Goal: Task Accomplishment & Management: Use online tool/utility

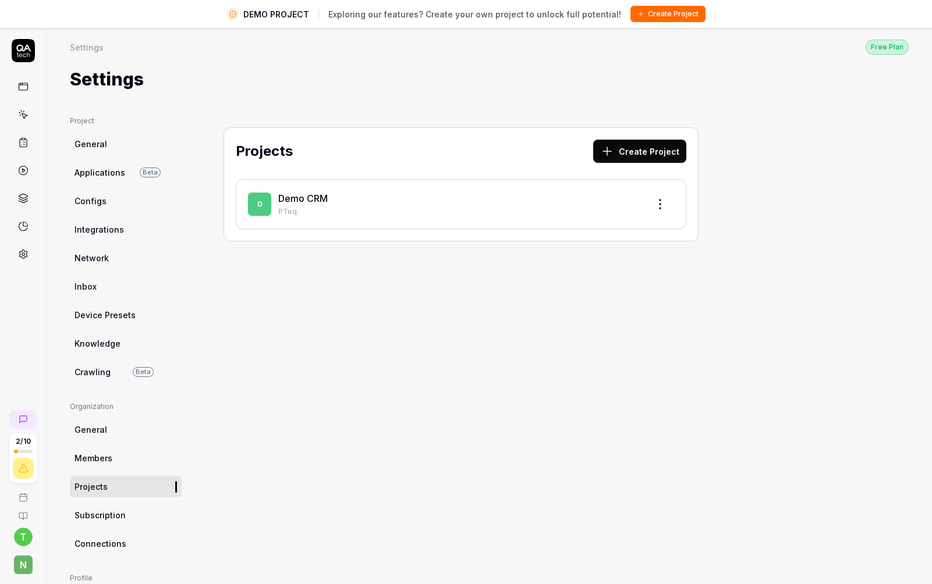
click at [328, 203] on div "Demo CRM" at bounding box center [458, 198] width 361 height 14
click at [311, 198] on link "Demo CRM" at bounding box center [302, 199] width 49 height 12
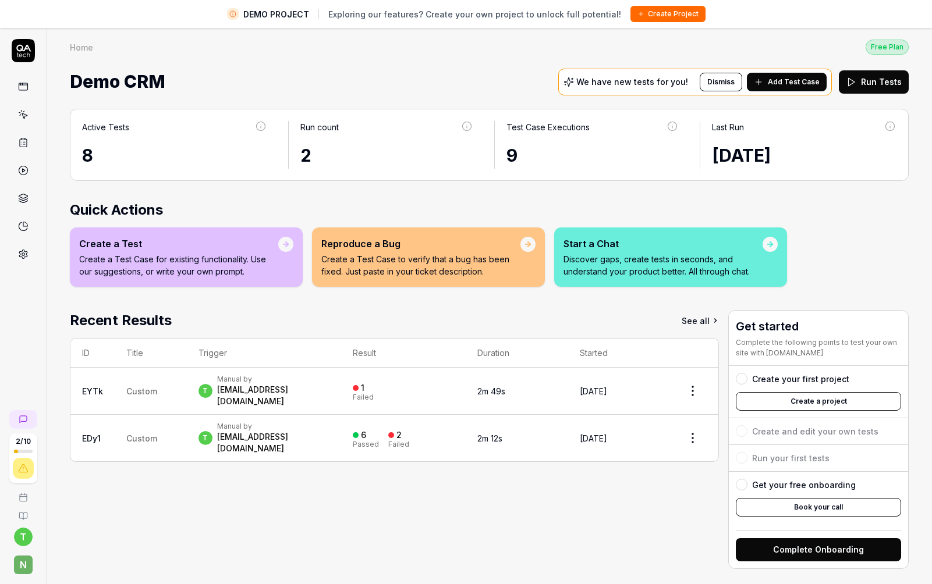
click at [236, 431] on div "testerarstruong2@gmail.com" at bounding box center [273, 442] width 112 height 23
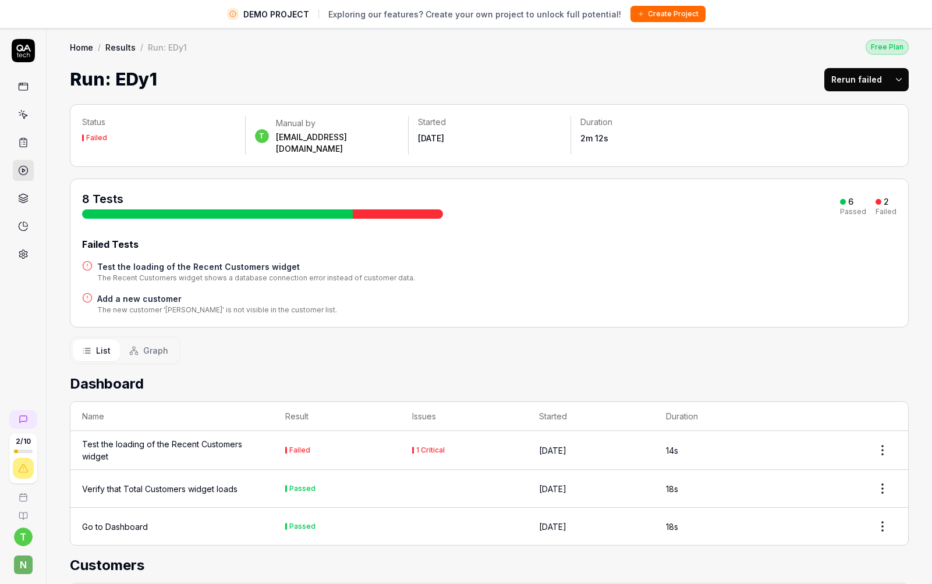
click at [133, 521] on div "Go to Dashboard" at bounding box center [115, 527] width 66 height 12
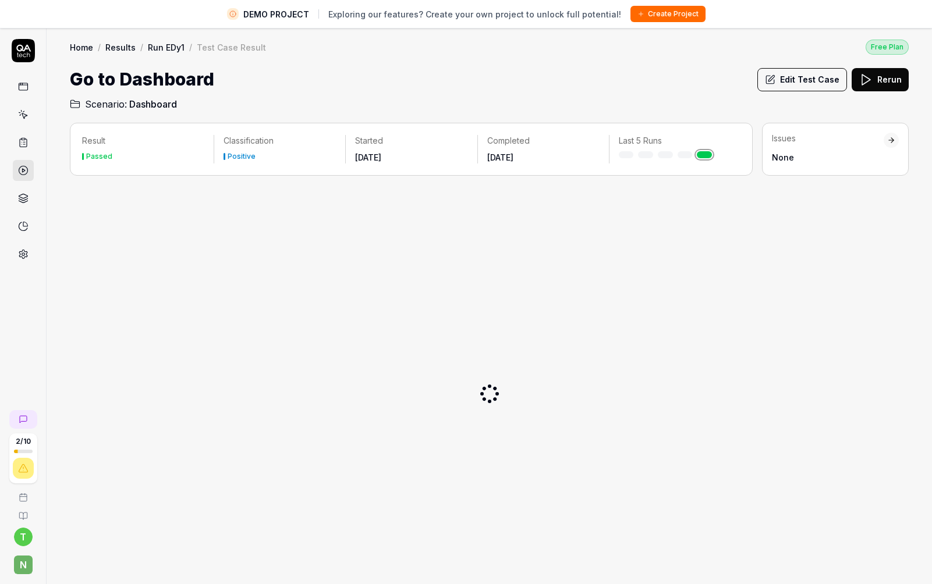
click at [133, 148] on div "Result Passed" at bounding box center [148, 149] width 132 height 28
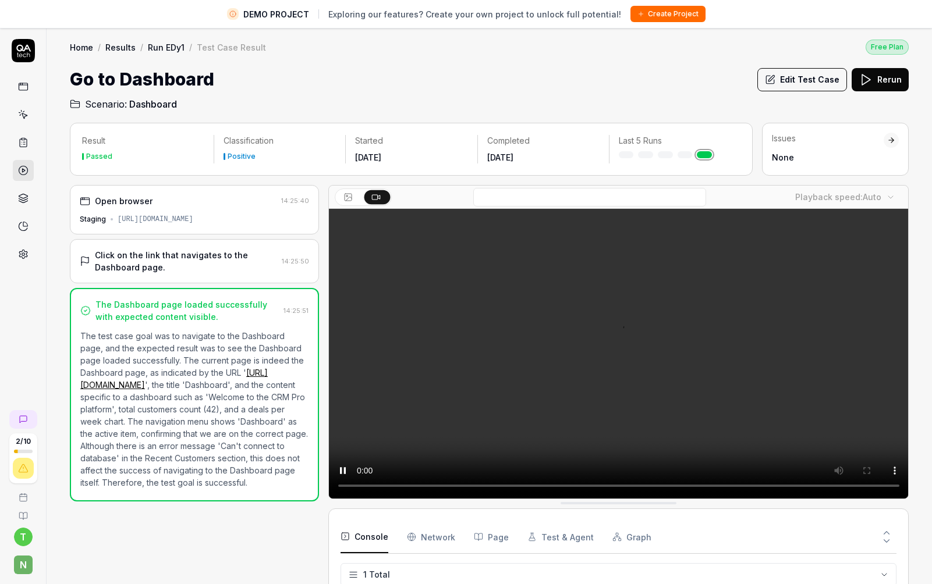
scroll to position [27, 0]
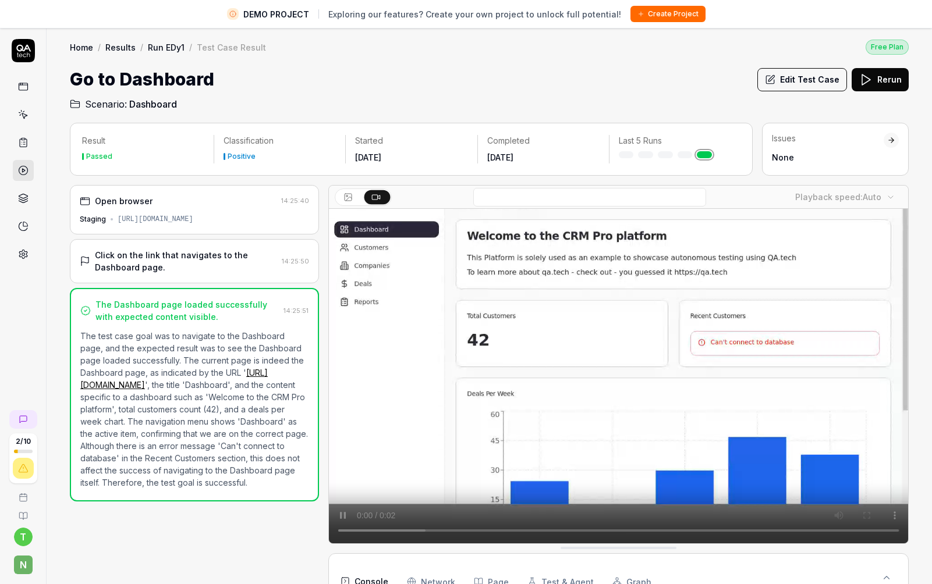
drag, startPoint x: 254, startPoint y: 222, endPoint x: 117, endPoint y: 222, distance: 137.4
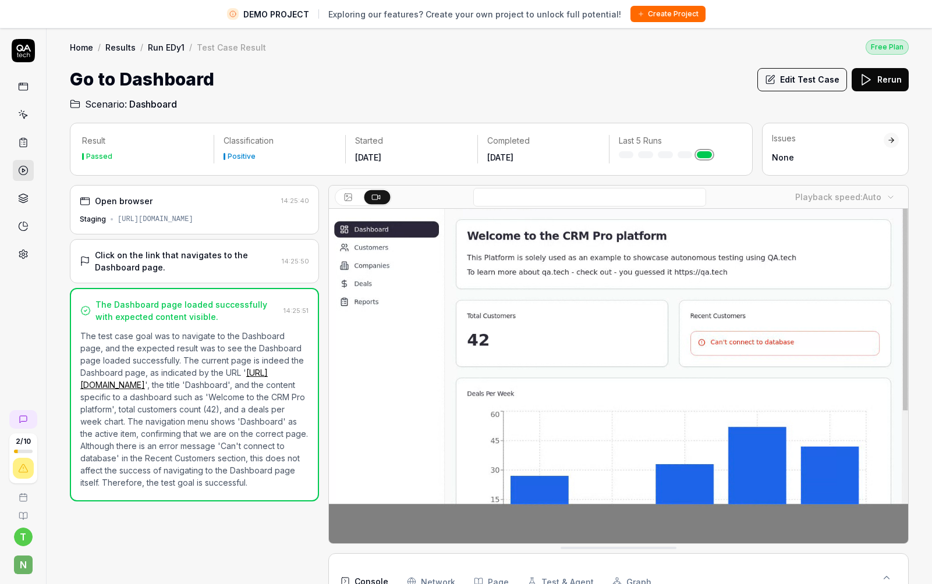
click at [117, 222] on div "Staging https://qacrmdemo.netlify.app/" at bounding box center [194, 219] width 229 height 10
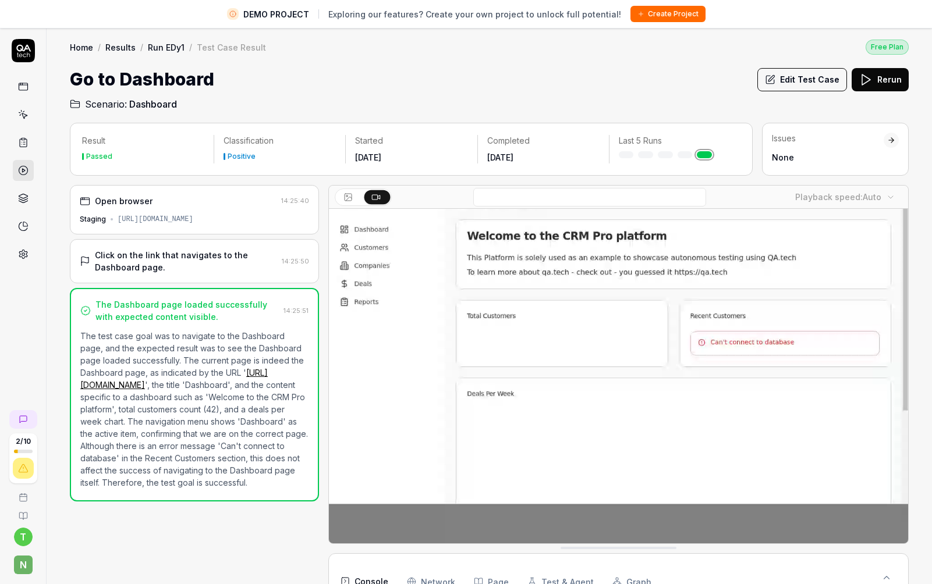
copy div "[URL][DOMAIN_NAME]"
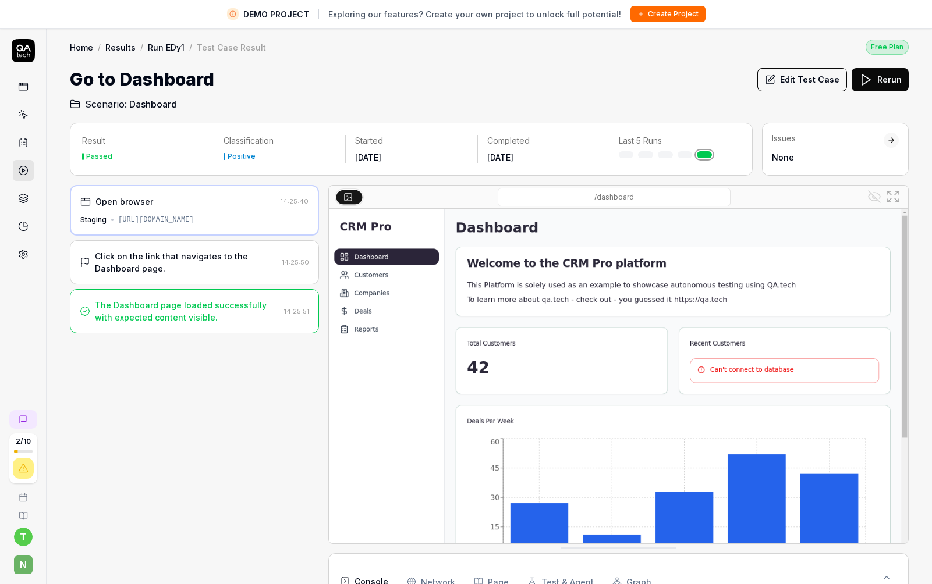
click at [274, 217] on div "Staging https://qacrmdemo.netlify.app/" at bounding box center [194, 220] width 228 height 10
drag, startPoint x: 274, startPoint y: 217, endPoint x: 117, endPoint y: 221, distance: 157.2
click at [117, 221] on div "Staging https://qacrmdemo.netlify.app/" at bounding box center [194, 220] width 228 height 10
click at [23, 135] on link at bounding box center [23, 142] width 21 height 21
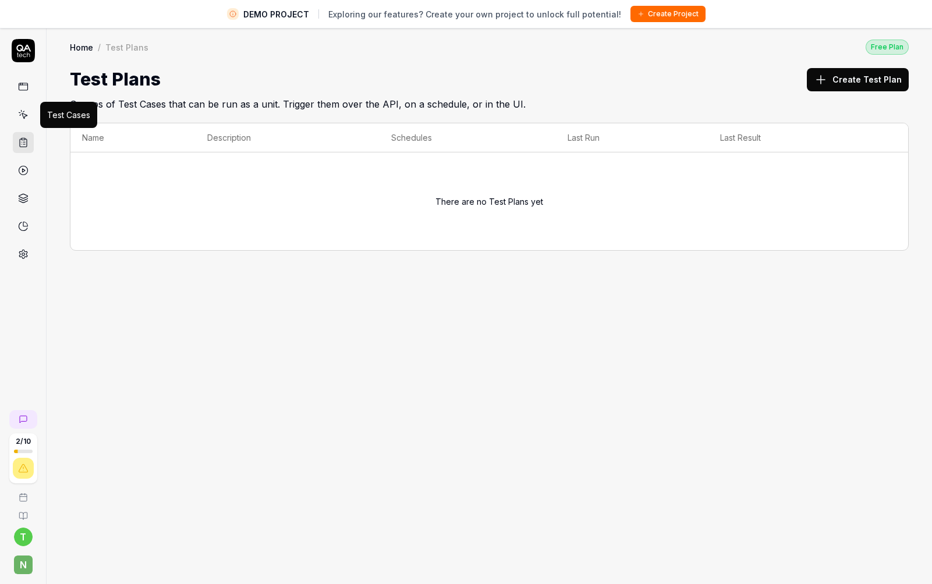
click at [20, 120] on link at bounding box center [23, 114] width 21 height 21
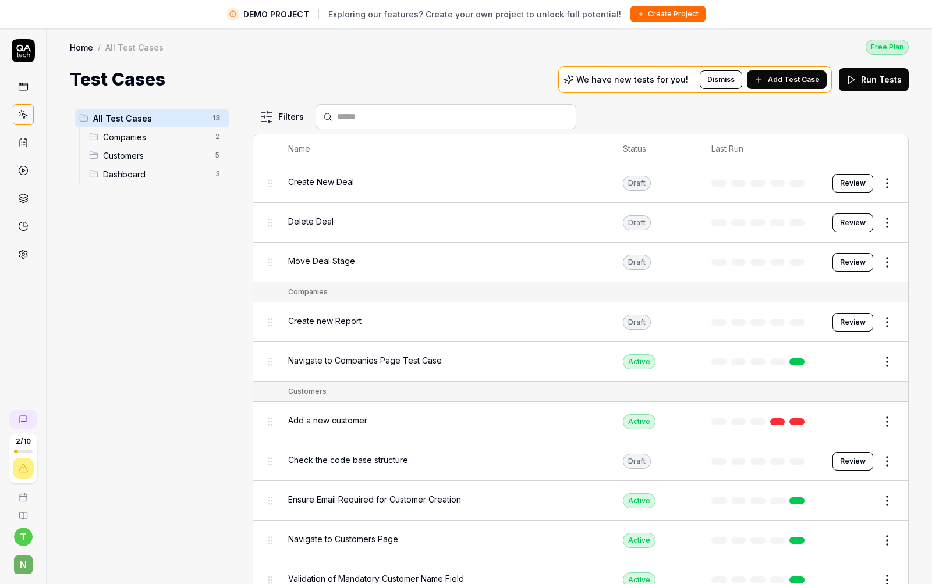
click at [308, 370] on div "Navigate to Companies Page Test Case" at bounding box center [443, 361] width 311 height 25
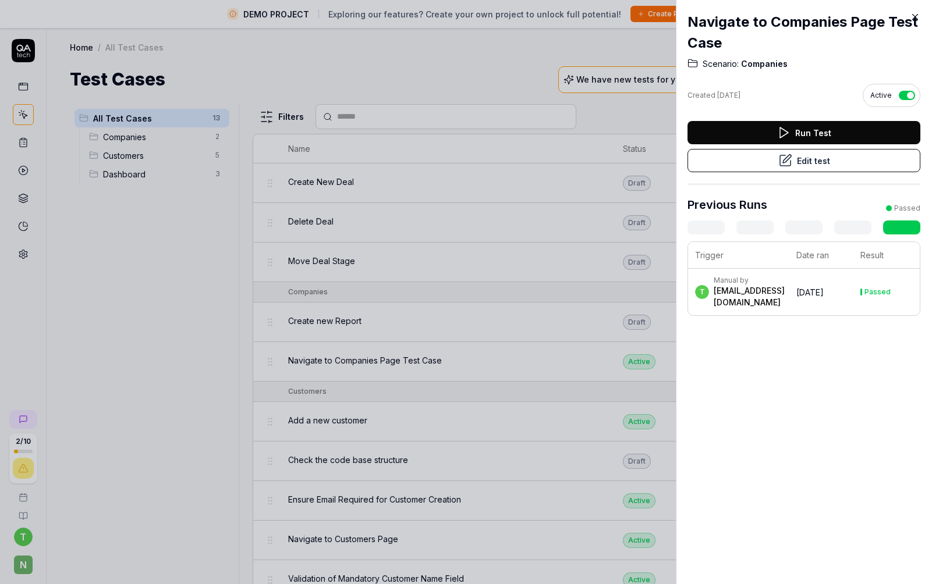
click at [852, 157] on button "Edit test" at bounding box center [803, 160] width 233 height 23
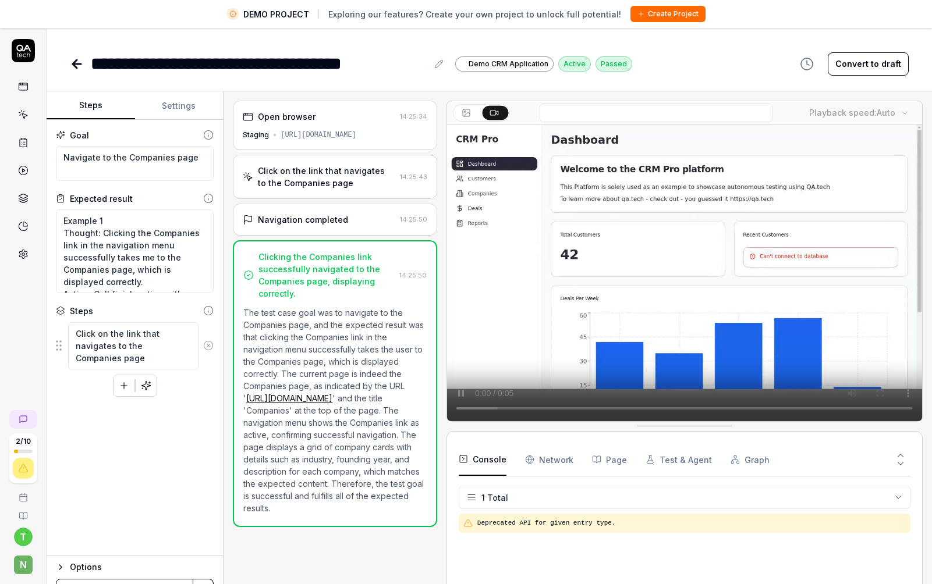
drag, startPoint x: 413, startPoint y: 137, endPoint x: 281, endPoint y: 140, distance: 131.6
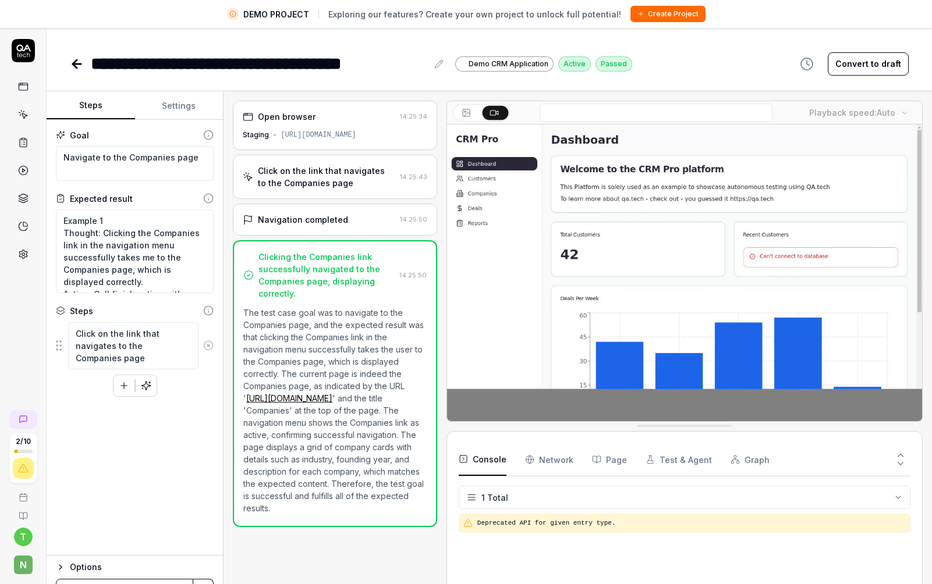
click at [281, 140] on div "Staging https://qacrmdemo.netlify.app/" at bounding box center [335, 135] width 185 height 10
copy div "[URL][DOMAIN_NAME]"
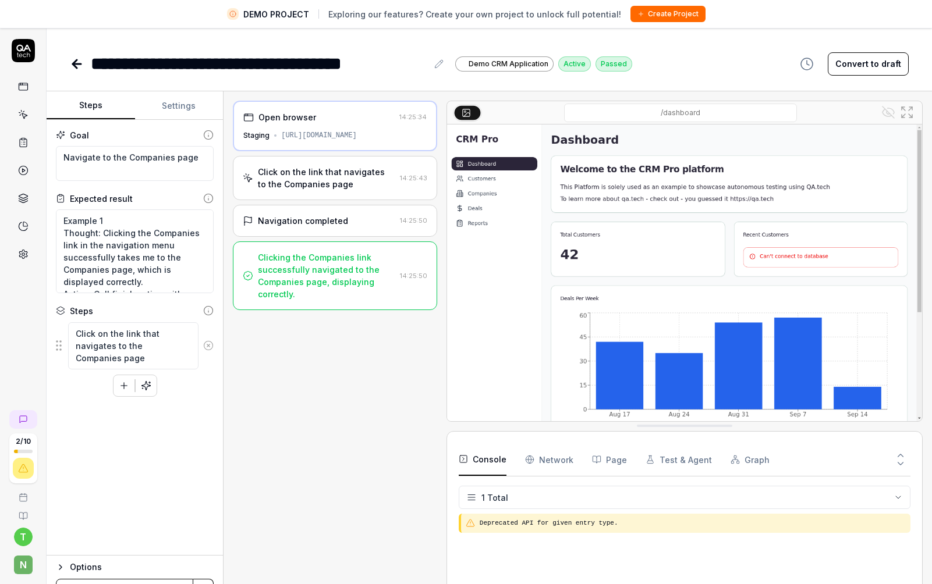
copy div "[URL][DOMAIN_NAME]"
type textarea "*"
